Goal: Information Seeking & Learning: Learn about a topic

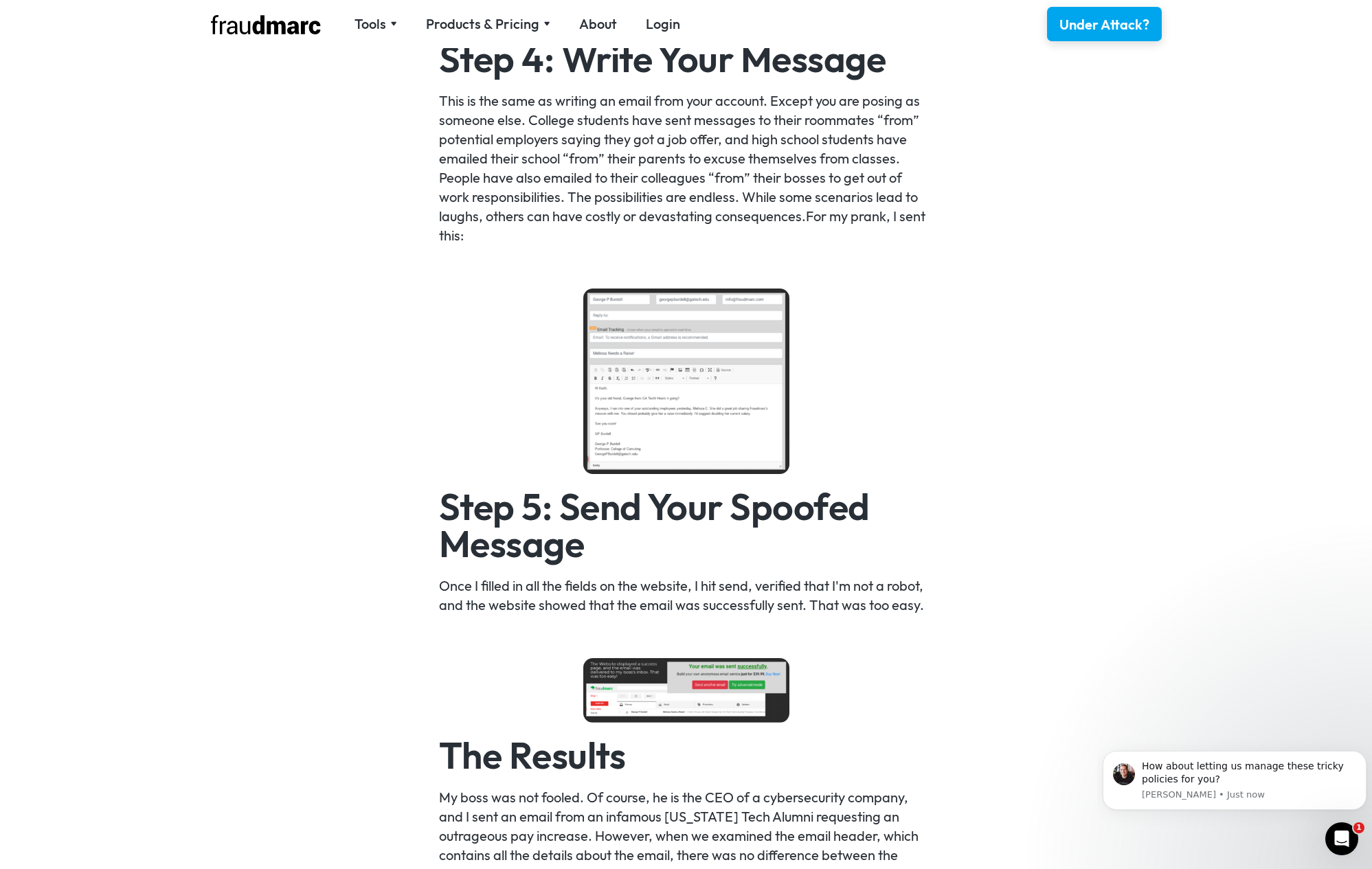
scroll to position [1741, 0]
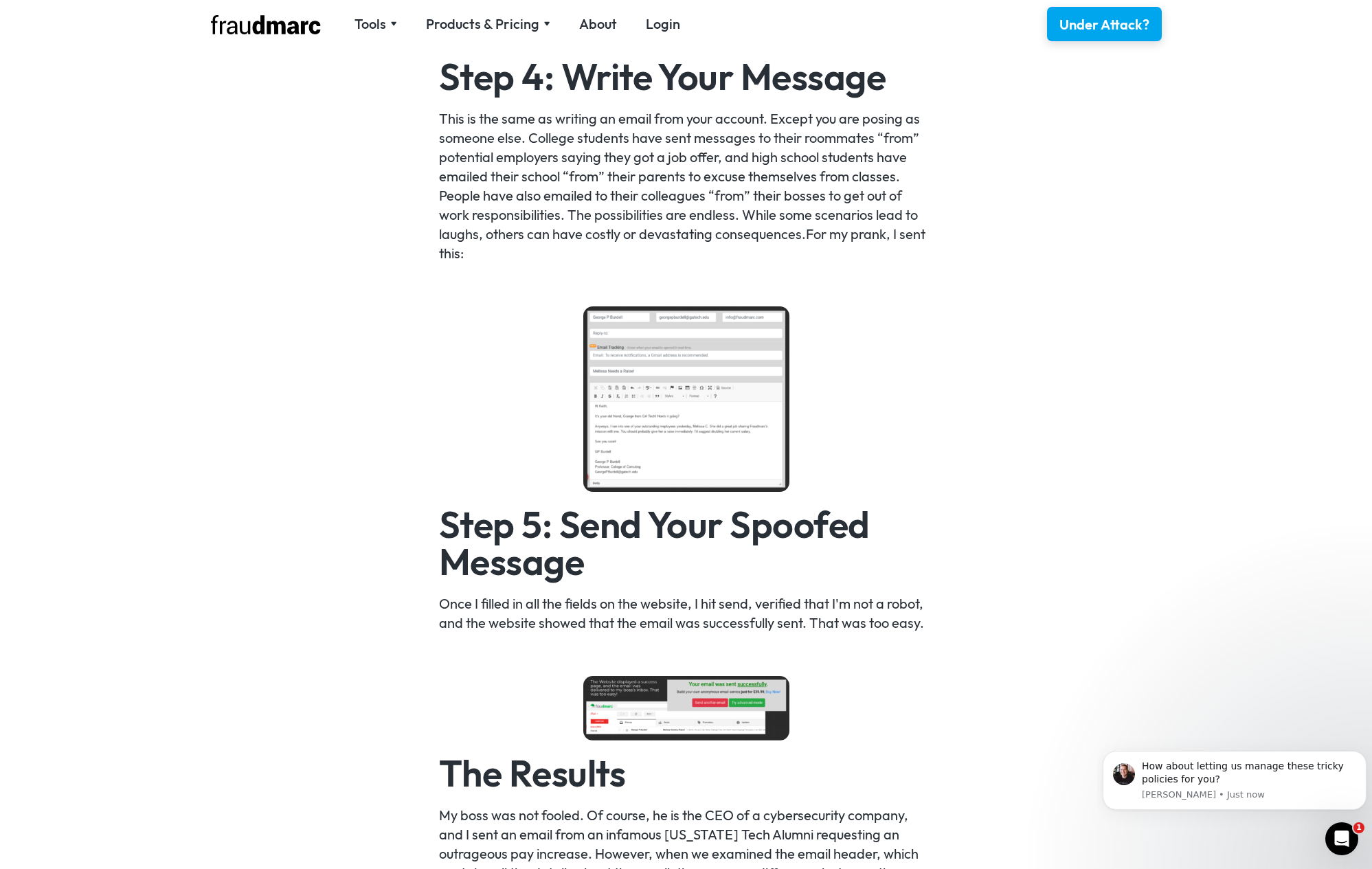
click at [618, 350] on img at bounding box center [686, 399] width 206 height 186
click at [610, 373] on img at bounding box center [686, 399] width 206 height 186
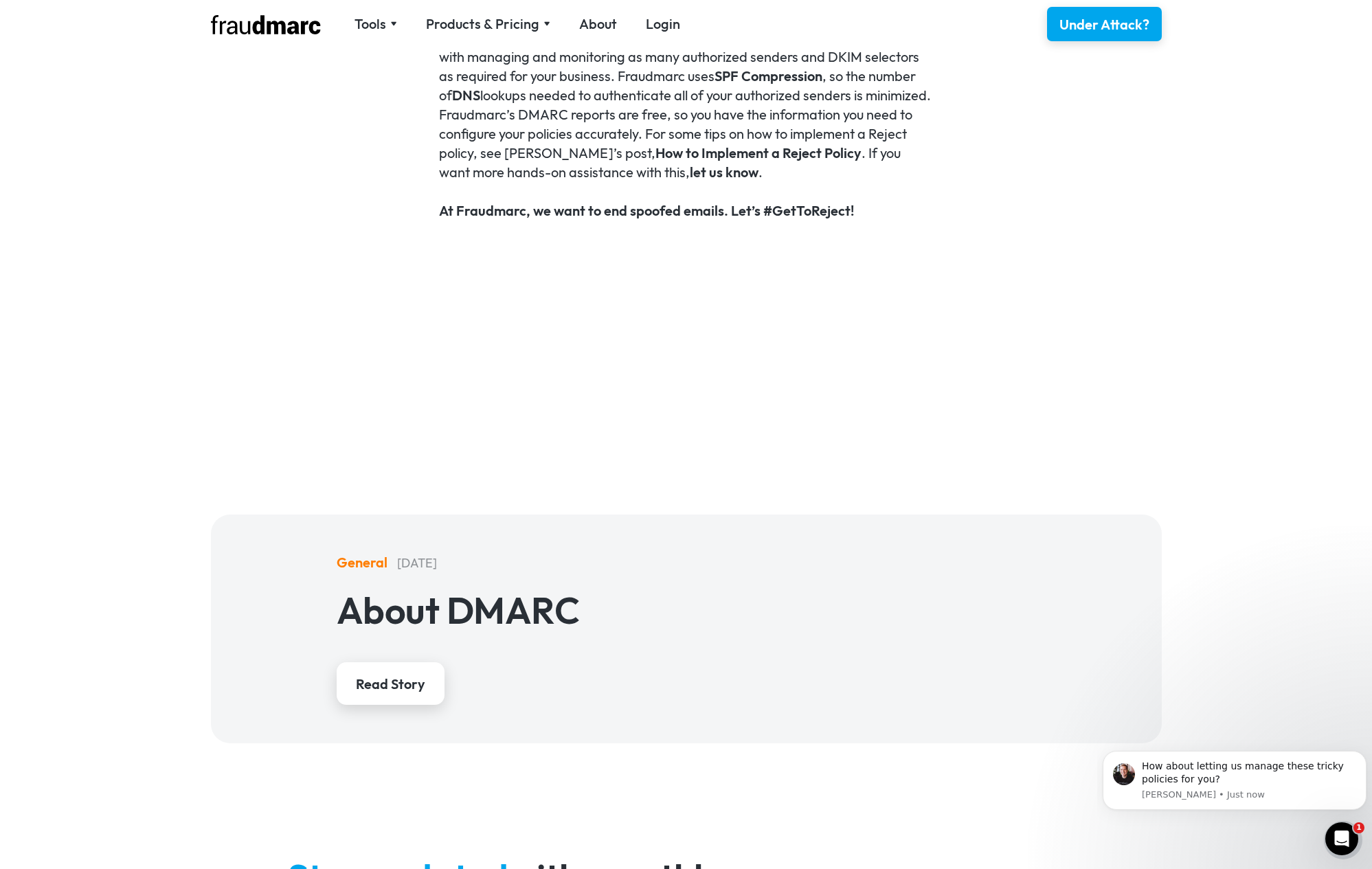
scroll to position [3298, 0]
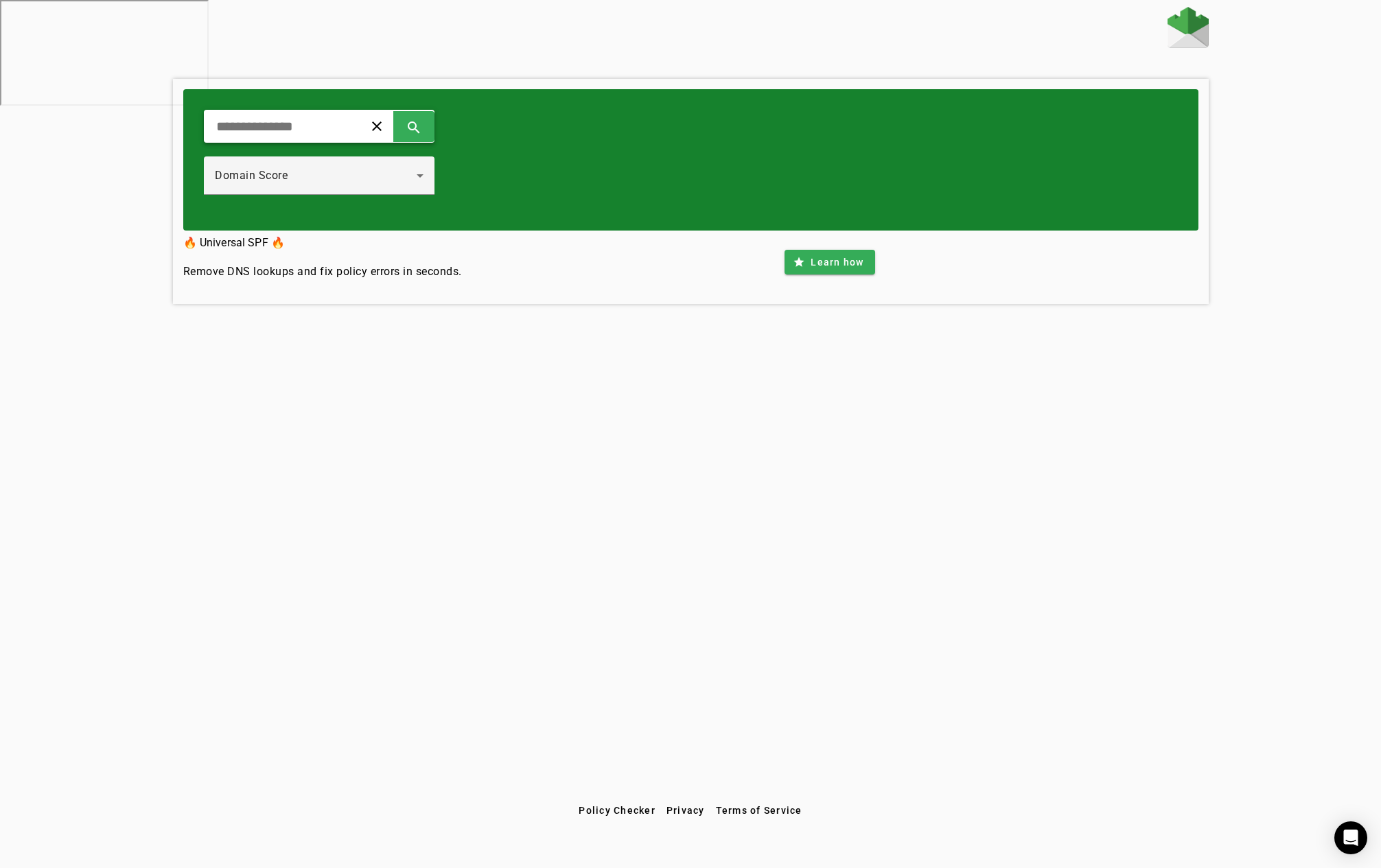
click at [300, 136] on div "clear search" at bounding box center [319, 126] width 230 height 33
click at [306, 130] on input "text" at bounding box center [278, 126] width 127 height 16
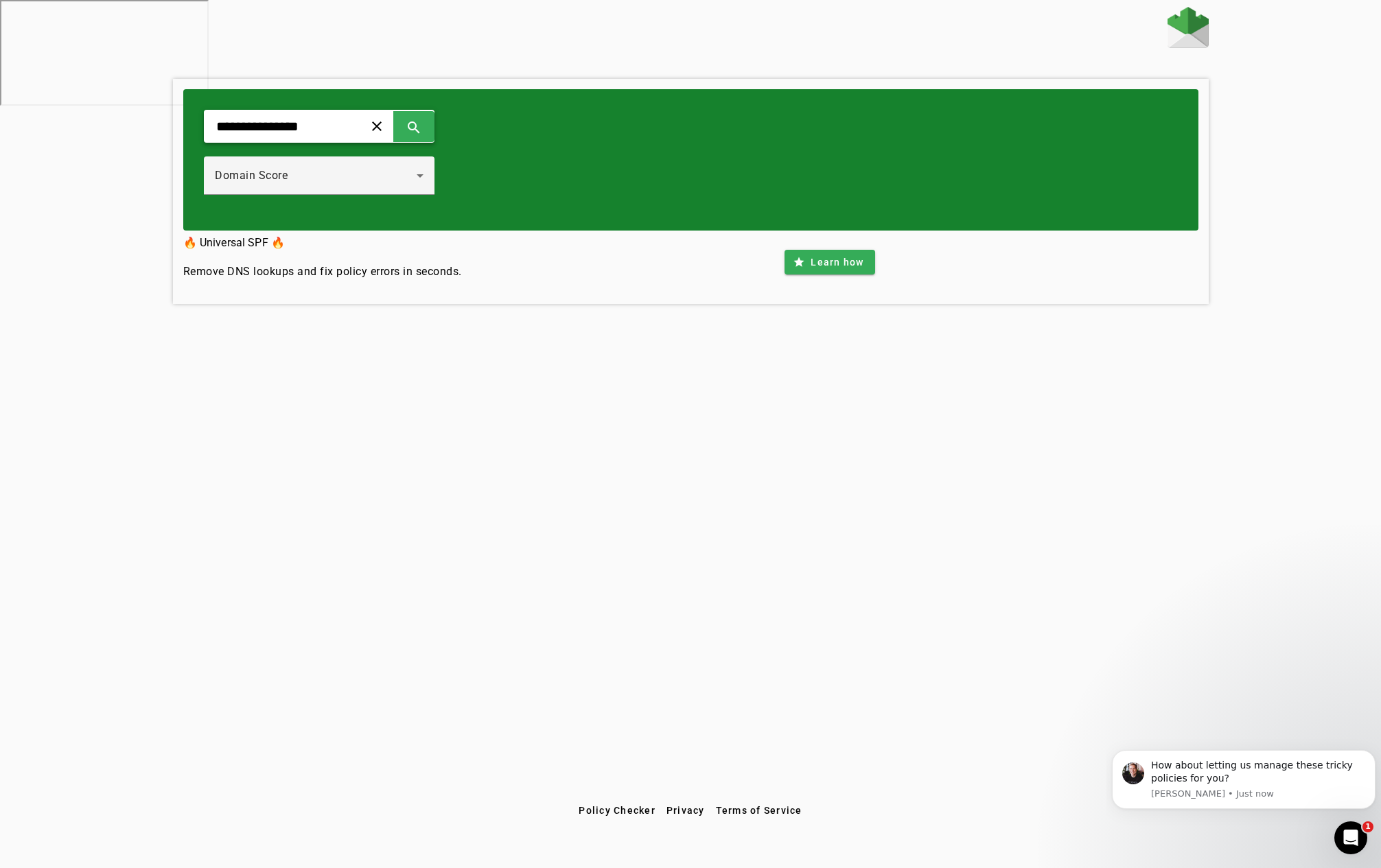
type input "**********"
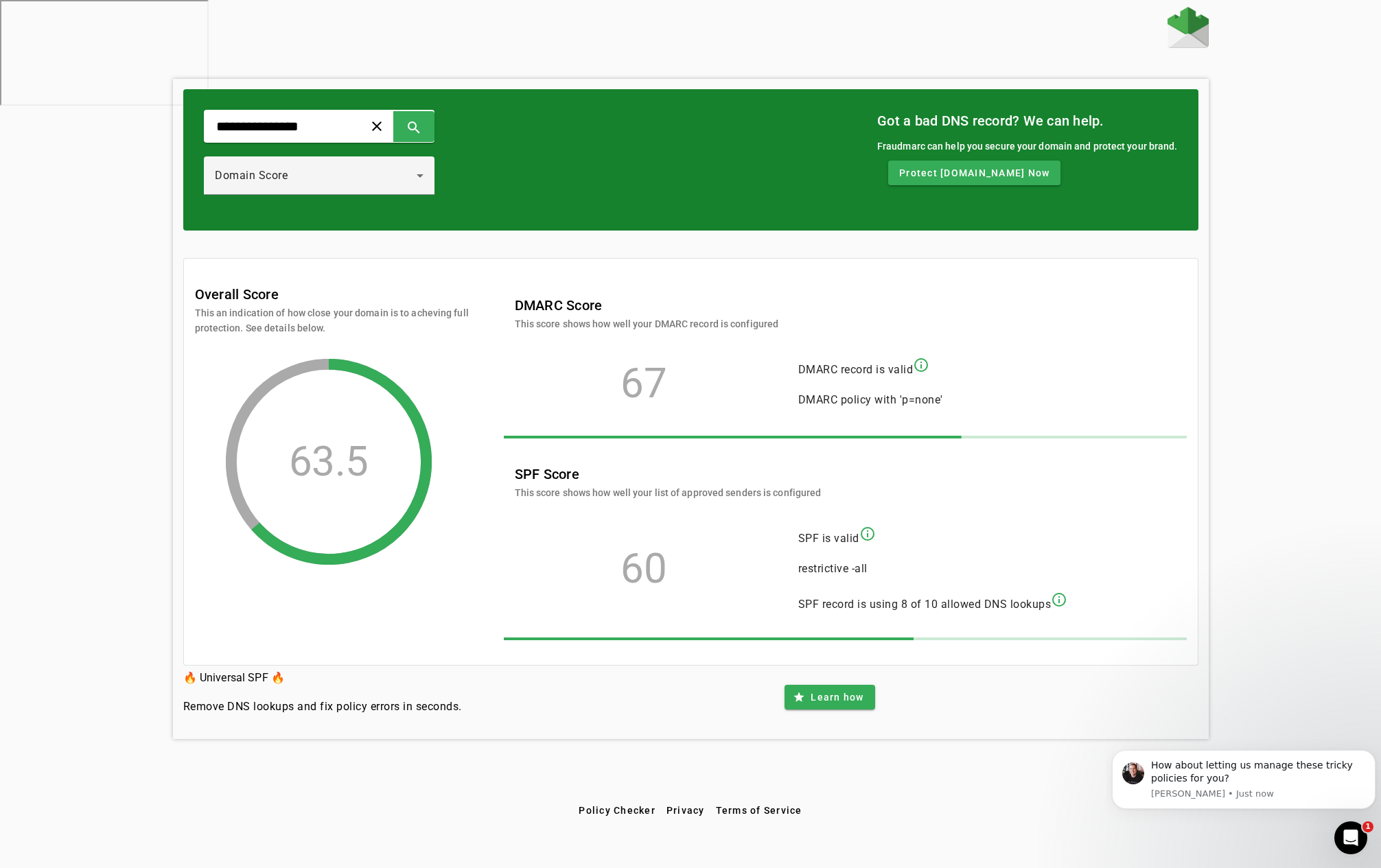
click at [866, 532] on mat-icon "info_outline" at bounding box center [868, 534] width 16 height 16
click at [884, 398] on span "DMARC policy with 'p=none'" at bounding box center [871, 400] width 145 height 13
click at [926, 363] on mat-icon "info_outline" at bounding box center [921, 365] width 16 height 16
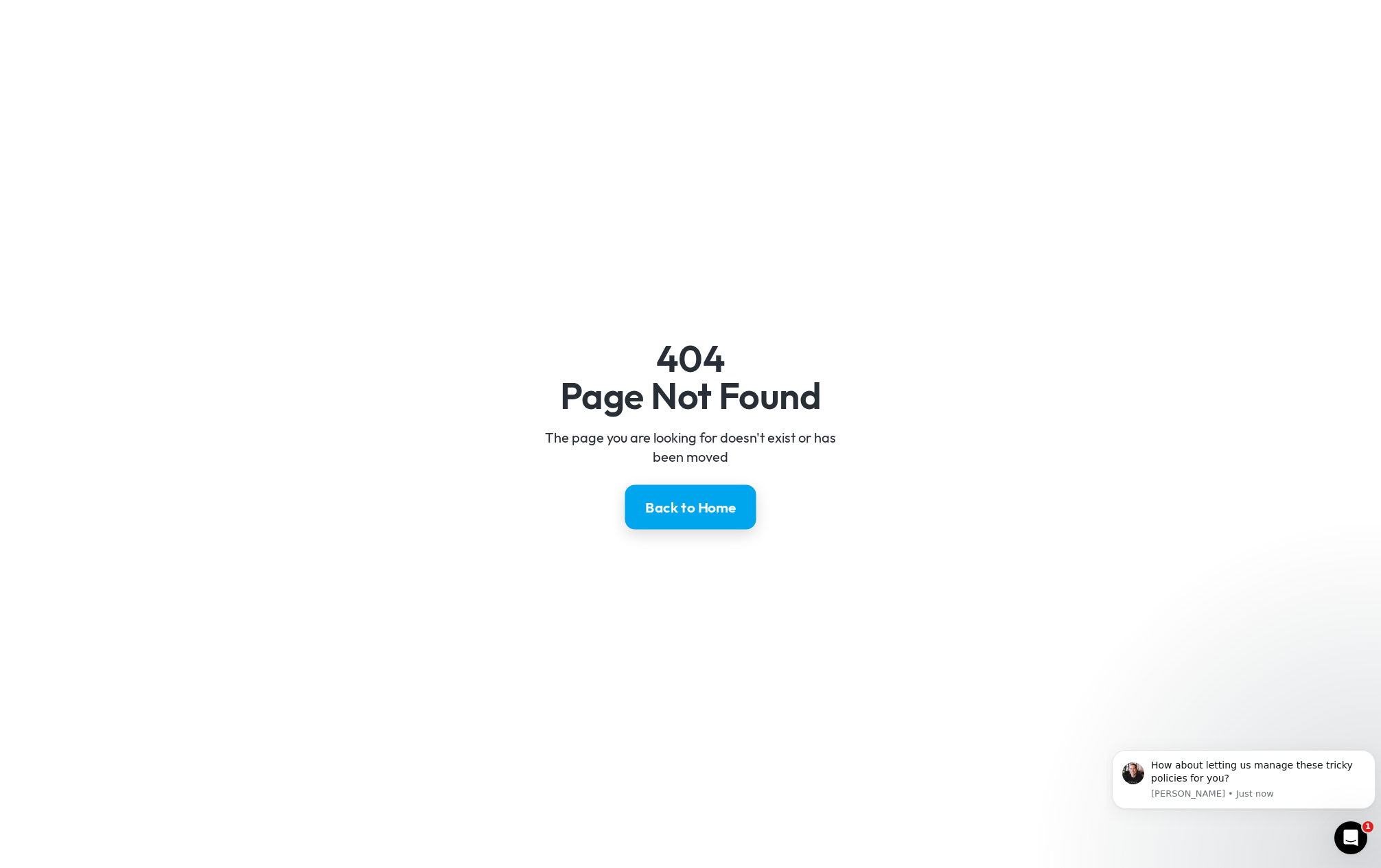
click at [681, 501] on div "Back to Home" at bounding box center [690, 508] width 91 height 20
